Goal: Task Accomplishment & Management: Manage account settings

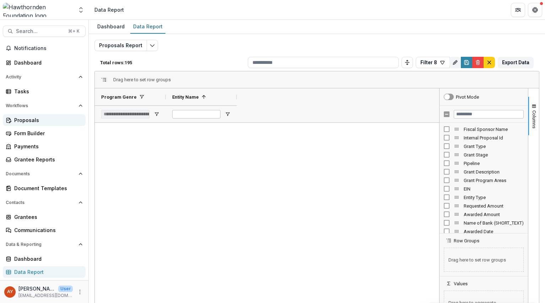
scroll to position [1398, 0]
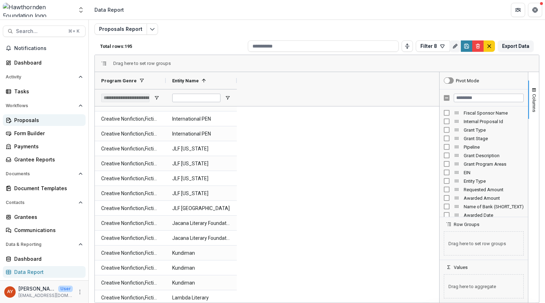
click at [26, 119] on div "Proposals" at bounding box center [47, 120] width 66 height 7
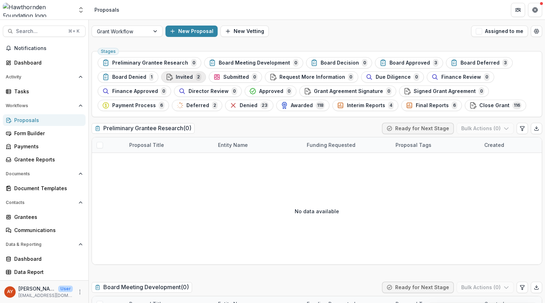
click at [176, 74] on span "Invited" at bounding box center [184, 77] width 17 height 6
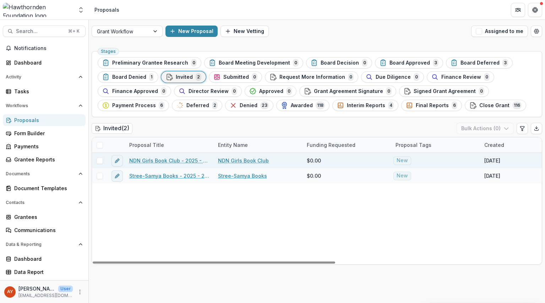
click at [180, 162] on link "NDN Girls Book Club - 2025 - 15,000" at bounding box center [169, 160] width 80 height 7
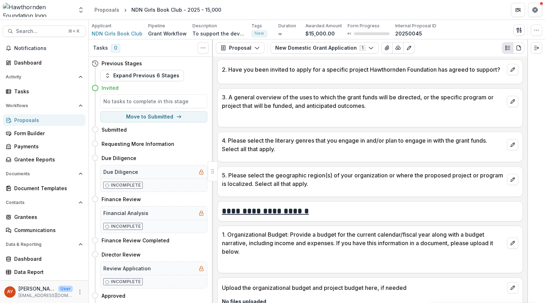
scroll to position [334, 0]
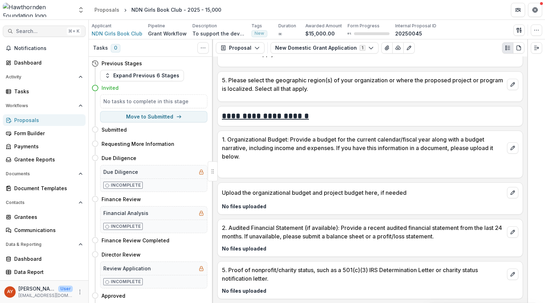
click at [40, 32] on span "Search..." at bounding box center [40, 31] width 48 height 6
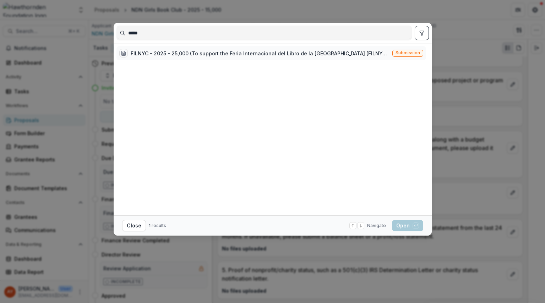
type input "*****"
click at [192, 57] on div "FILNYC - 2025 - 25,000 (To support the Feria Internacional del Libro de la [GEO…" at bounding box center [254, 53] width 270 height 9
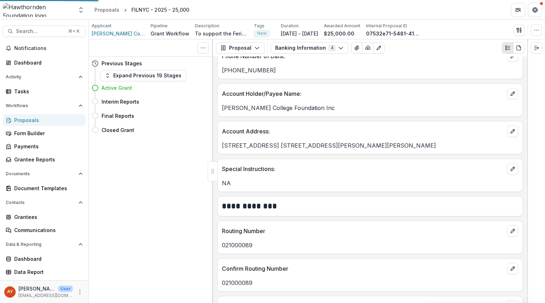
scroll to position [363, 0]
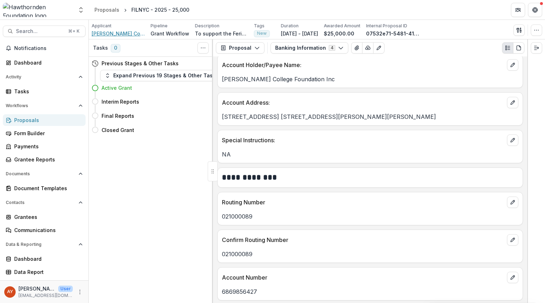
click at [120, 34] on span "[PERSON_NAME] College Foundation, Inc." at bounding box center [118, 33] width 53 height 7
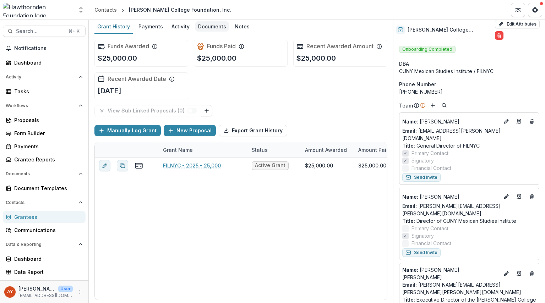
click at [205, 27] on div "Documents" at bounding box center [212, 26] width 34 height 10
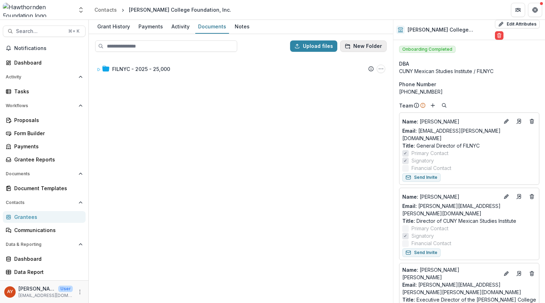
click at [354, 46] on button "New Folder" at bounding box center [363, 46] width 47 height 11
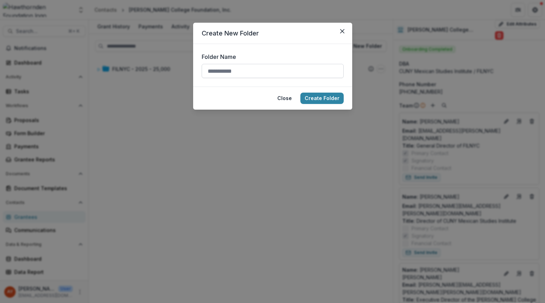
click at [320, 69] on input "Folder Name" at bounding box center [273, 71] width 142 height 14
type input "**********"
click at [319, 99] on button "Create Folder" at bounding box center [322, 98] width 43 height 11
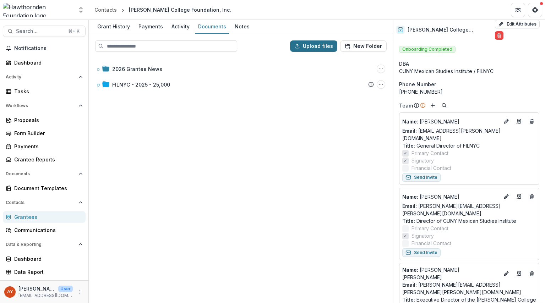
click at [308, 50] on button "Upload files" at bounding box center [313, 46] width 47 height 11
type input "**********"
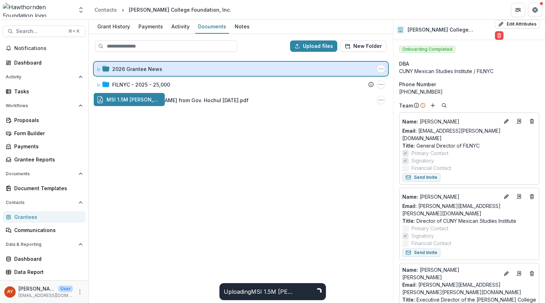
drag, startPoint x: 185, startPoint y: 100, endPoint x: 212, endPoint y: 63, distance: 45.6
click at [212, 63] on div "Upload files New Folder 2026 Grantee News Folder Options Rename Add Subfolder D…" at bounding box center [241, 168] width 305 height 269
